Goal: Task Accomplishment & Management: Manage account settings

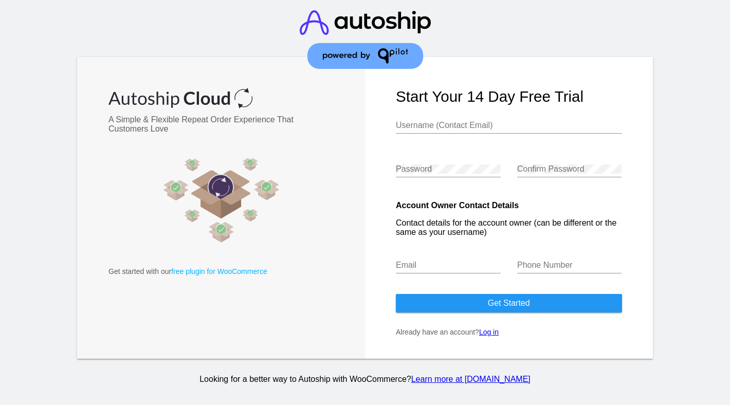
type input "[EMAIL_ADDRESS][DOMAIN_NAME]"
click at [485, 333] on link "Log in" at bounding box center [489, 332] width 20 height 8
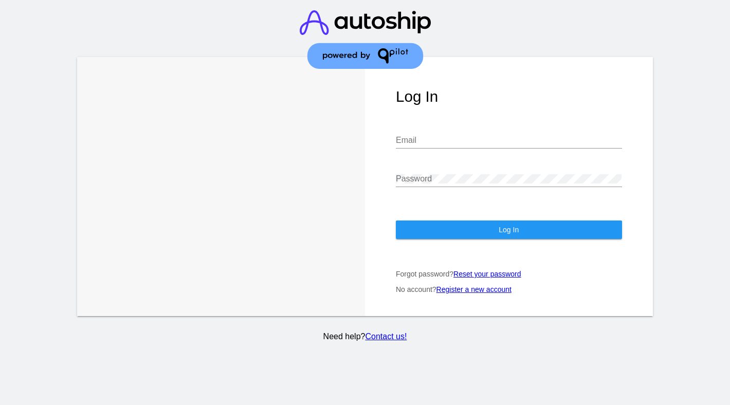
type input "[EMAIL_ADDRESS][DOMAIN_NAME]"
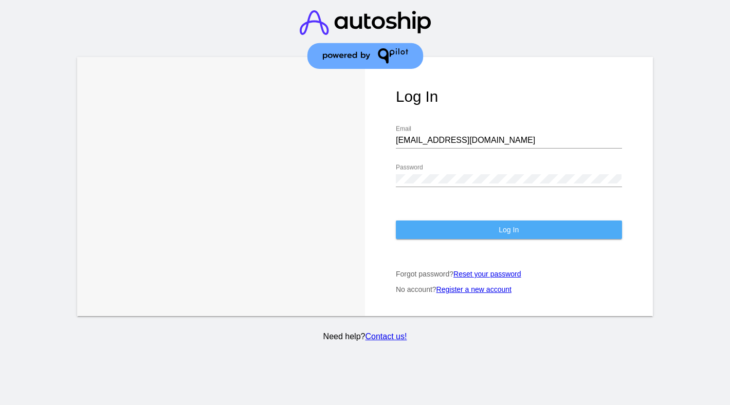
click at [465, 225] on button "Log In" at bounding box center [509, 230] width 226 height 19
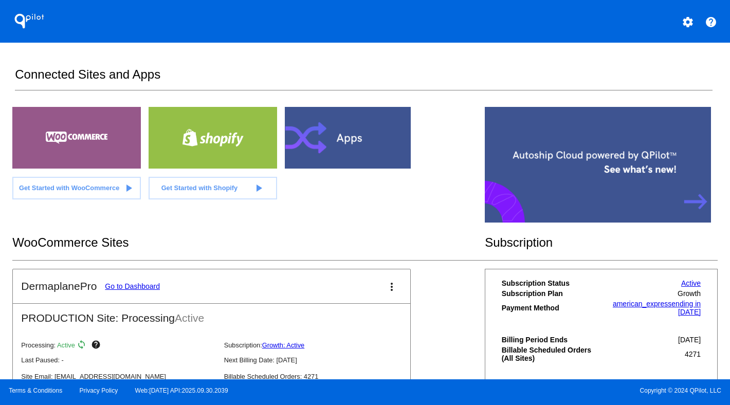
click at [113, 287] on link "Go to Dashboard" at bounding box center [132, 286] width 55 height 8
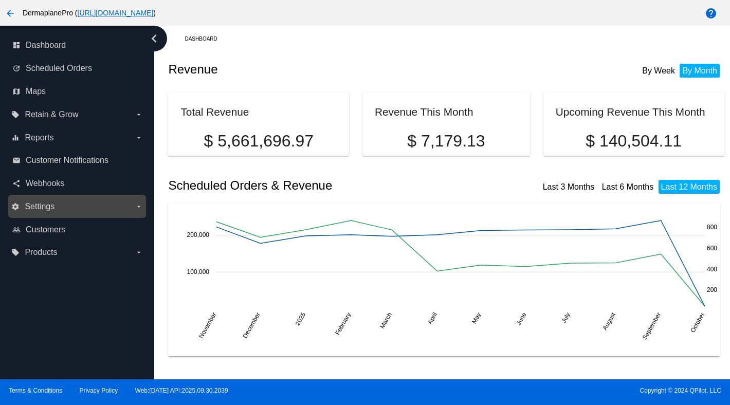
click at [45, 204] on span "Settings" at bounding box center [40, 206] width 30 height 9
click at [0, 0] on input "settings Settings arrow_drop_down" at bounding box center [0, 0] width 0 height 0
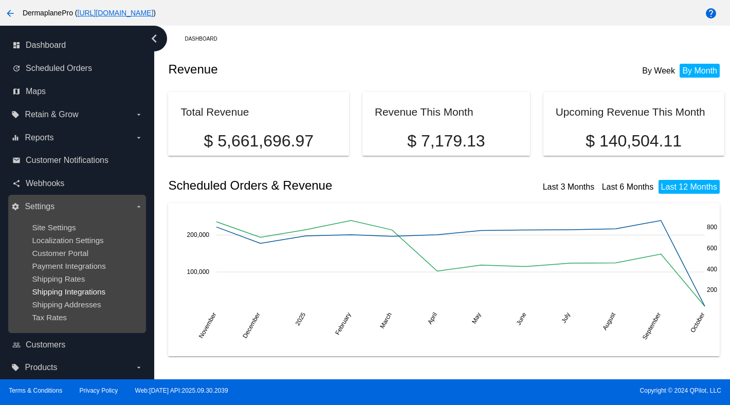
click at [50, 294] on span "Shipping Integrations" at bounding box center [69, 291] width 74 height 9
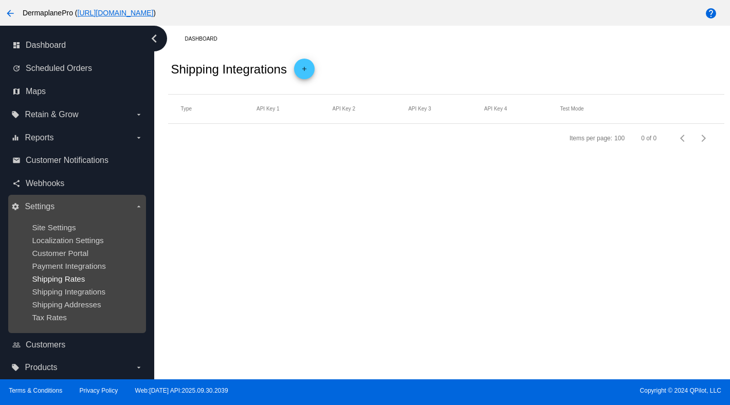
click at [51, 279] on span "Shipping Rates" at bounding box center [58, 279] width 53 height 9
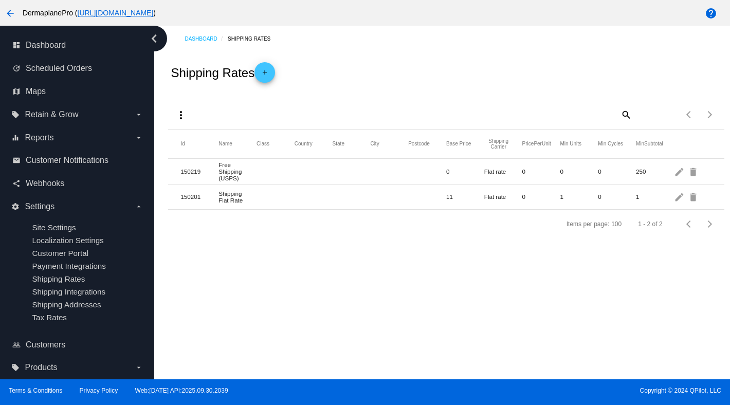
click at [271, 77] on mat-icon "add" at bounding box center [265, 75] width 12 height 12
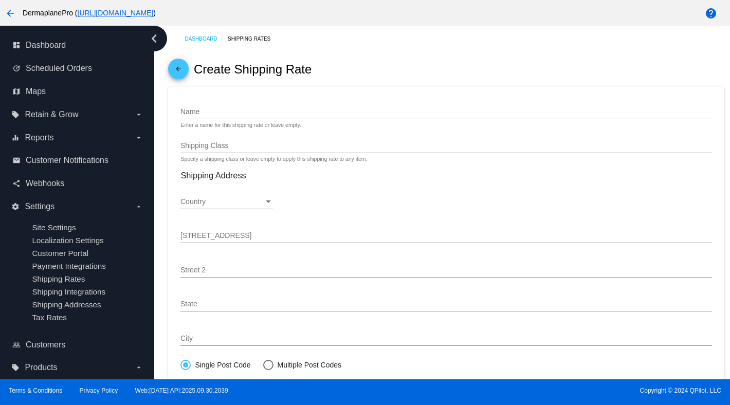
click at [208, 111] on input "Name" at bounding box center [445, 112] width 531 height 8
type input "FedEx"
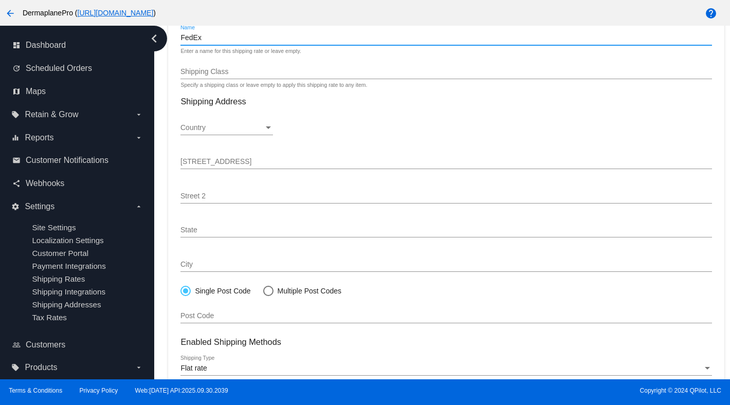
scroll to position [20, 0]
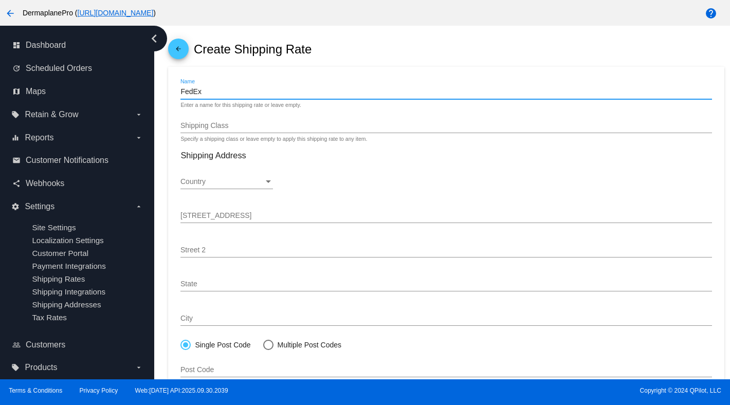
click at [179, 50] on mat-icon "arrow_back" at bounding box center [178, 51] width 12 height 12
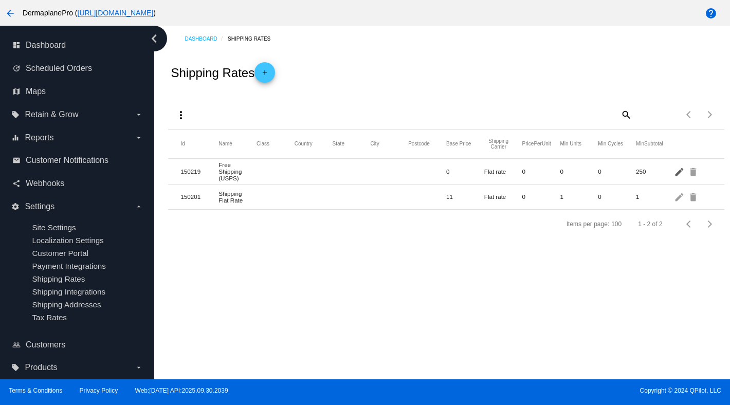
click at [678, 172] on mat-icon "edit" at bounding box center [680, 171] width 12 height 16
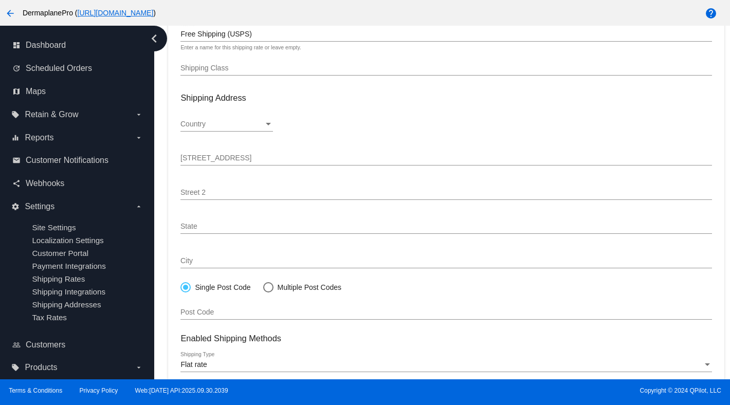
scroll to position [30, 0]
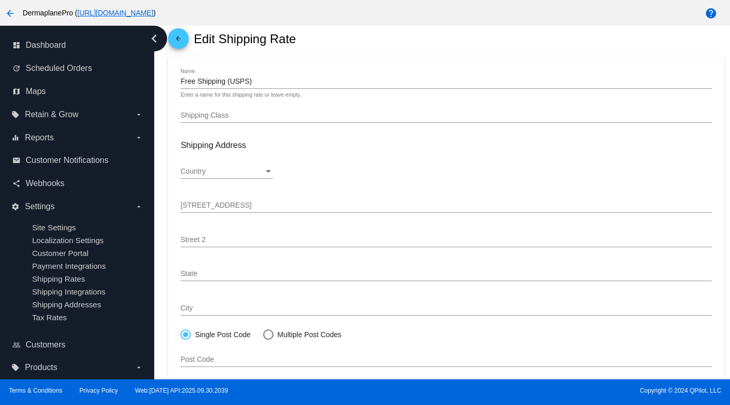
click at [247, 82] on input "Free Shipping (USPS)" at bounding box center [445, 82] width 531 height 8
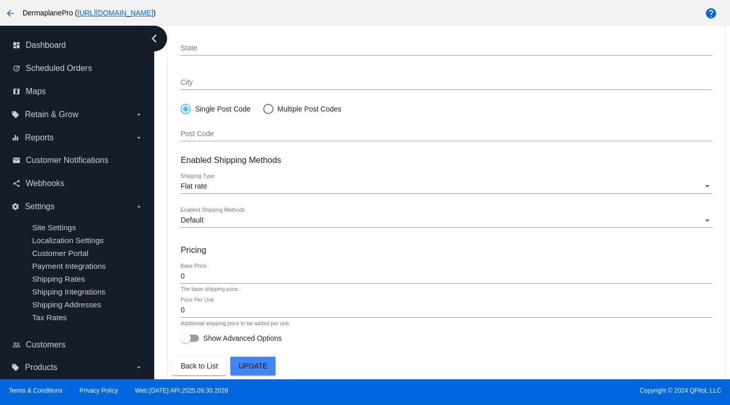
scroll to position [260, 0]
type input "Free Shipping (FedEx)"
click at [263, 362] on span "Update" at bounding box center [253, 366] width 29 height 8
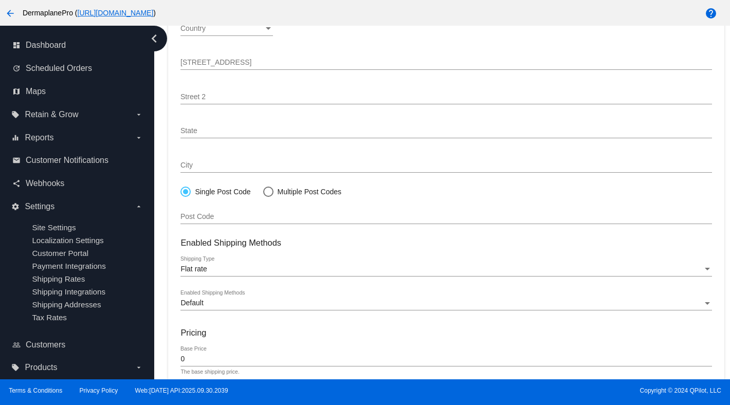
scroll to position [0, 0]
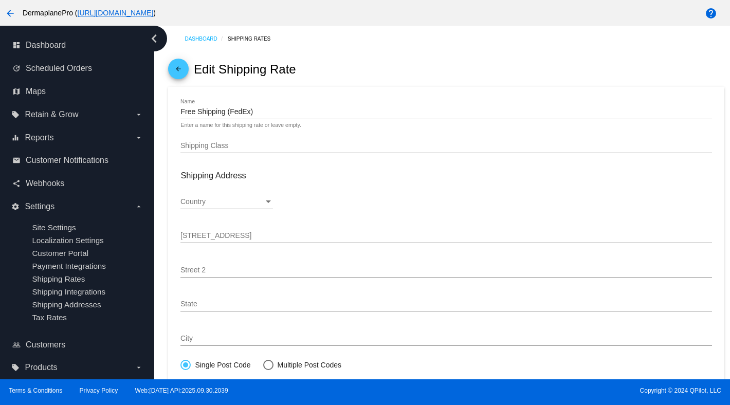
click at [178, 69] on mat-icon "arrow_back" at bounding box center [178, 71] width 12 height 12
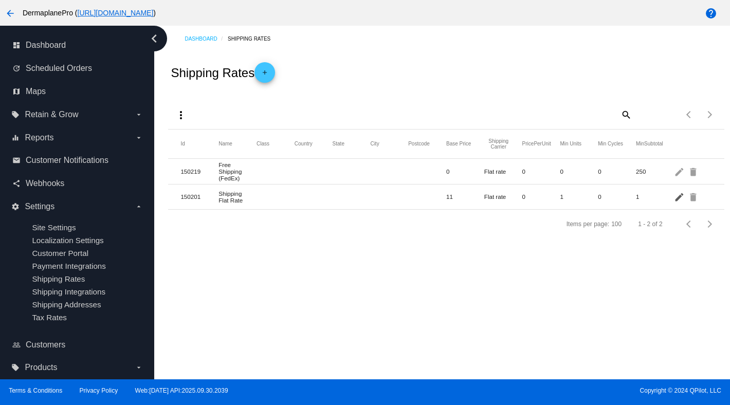
click at [678, 199] on mat-icon "edit" at bounding box center [680, 197] width 12 height 16
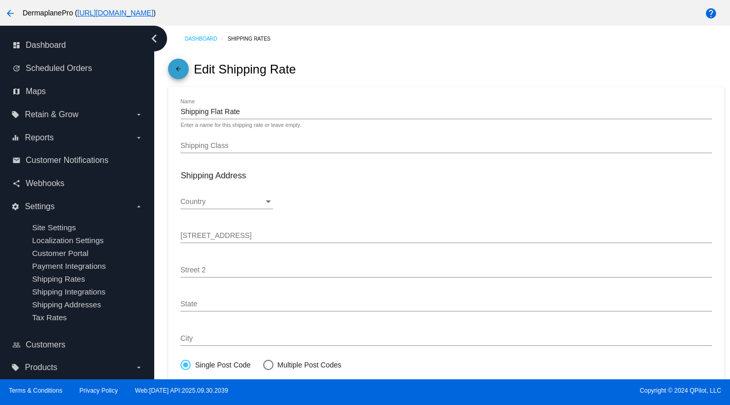
click at [184, 68] on mat-icon "arrow_back" at bounding box center [178, 71] width 12 height 12
